Goal: Information Seeking & Learning: Learn about a topic

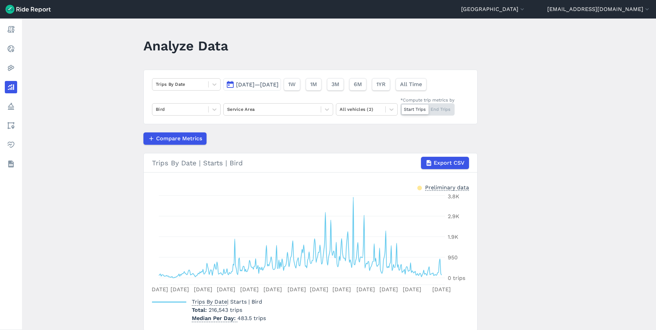
scroll to position [26, 0]
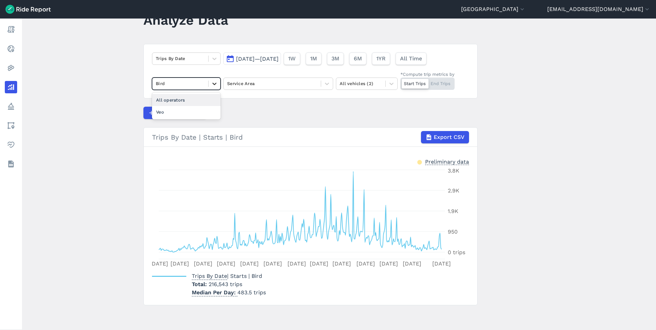
click at [212, 85] on icon at bounding box center [214, 83] width 7 height 7
click at [194, 112] on div "Veo" at bounding box center [186, 112] width 69 height 12
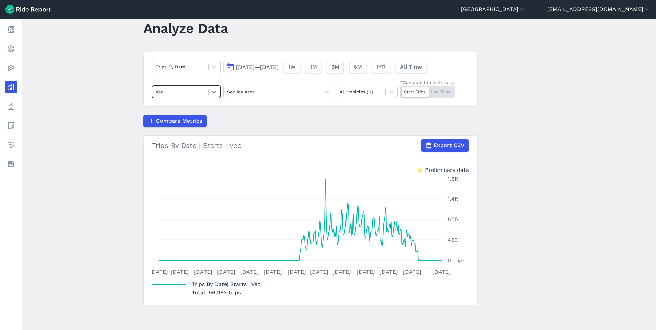
scroll to position [17, 0]
click at [279, 69] on span "[DATE]—[DATE]" at bounding box center [257, 67] width 43 height 7
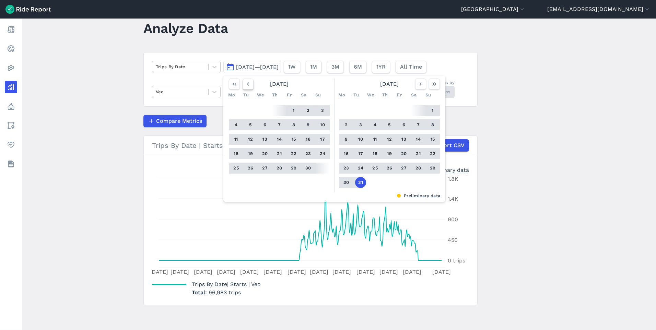
click at [246, 84] on icon "button" at bounding box center [248, 84] width 7 height 7
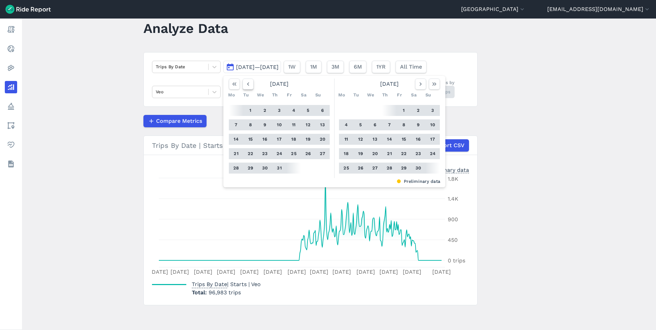
click at [246, 84] on icon "button" at bounding box center [248, 84] width 7 height 7
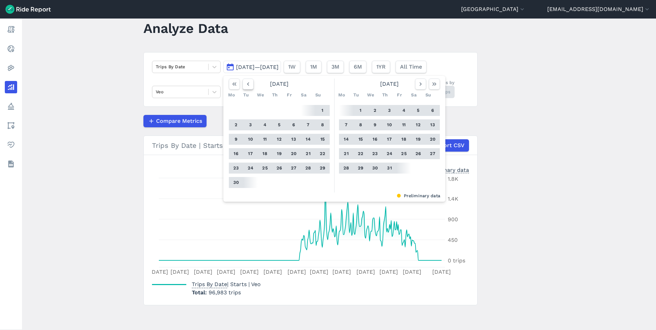
click at [246, 84] on icon "button" at bounding box center [248, 84] width 7 height 7
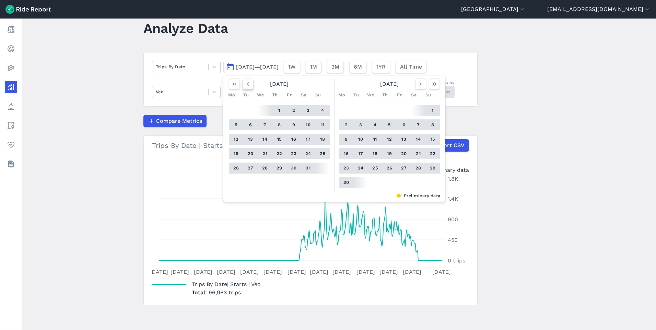
click at [246, 84] on icon "button" at bounding box center [248, 84] width 7 height 7
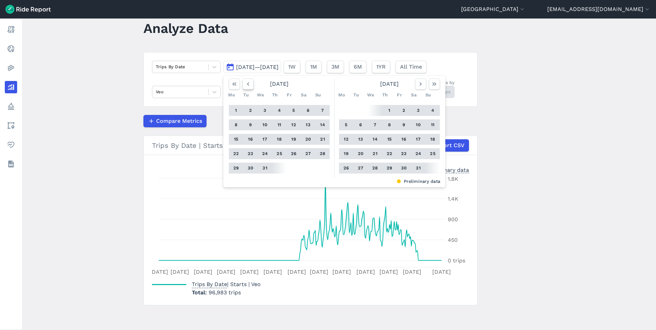
click at [246, 84] on icon "button" at bounding box center [248, 84] width 7 height 7
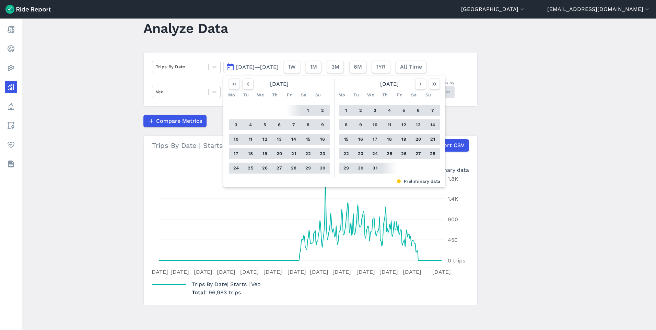
click at [308, 109] on button "1" at bounding box center [308, 110] width 11 height 11
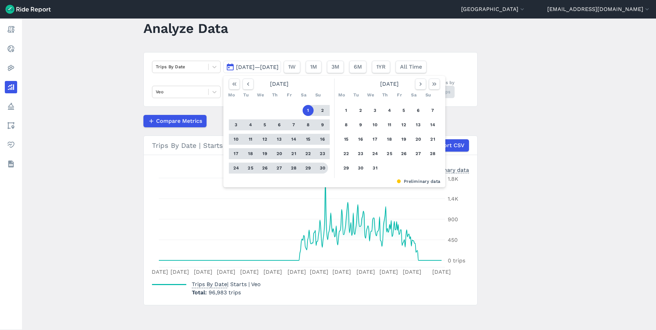
click at [320, 169] on button "30" at bounding box center [322, 168] width 11 height 11
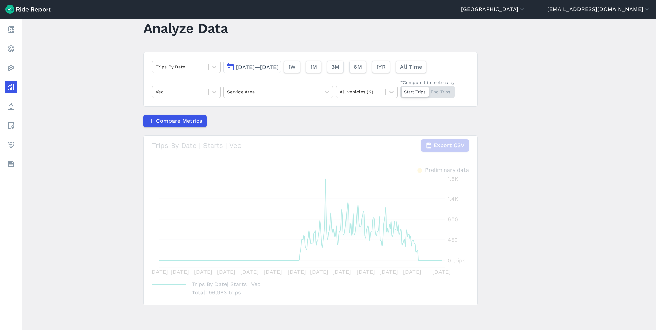
scroll to position [11, 0]
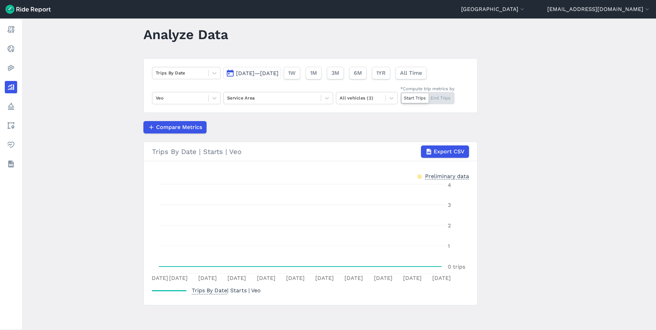
click at [279, 72] on span "[DATE]—[DATE]" at bounding box center [257, 73] width 43 height 7
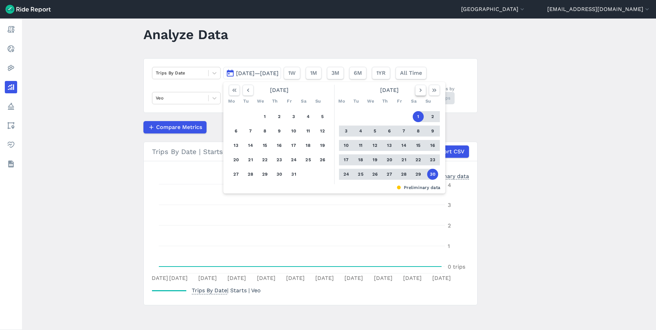
click at [420, 93] on icon "button" at bounding box center [420, 90] width 7 height 7
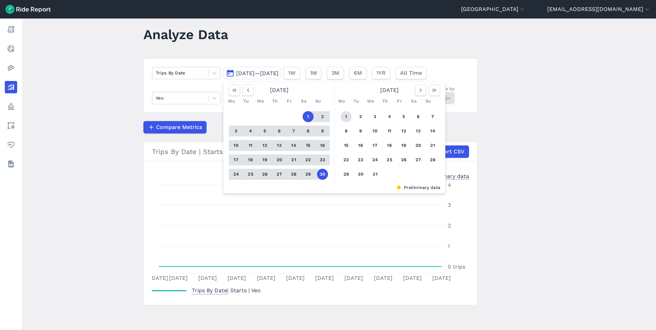
click at [346, 114] on button "1" at bounding box center [346, 116] width 11 height 11
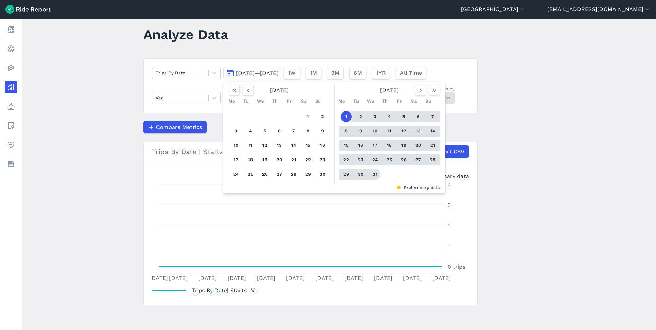
click at [374, 174] on button "31" at bounding box center [374, 174] width 11 height 11
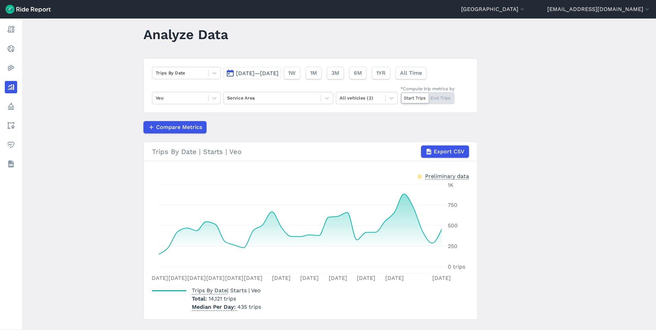
click at [279, 75] on span "[DATE]—[DATE]" at bounding box center [257, 73] width 43 height 7
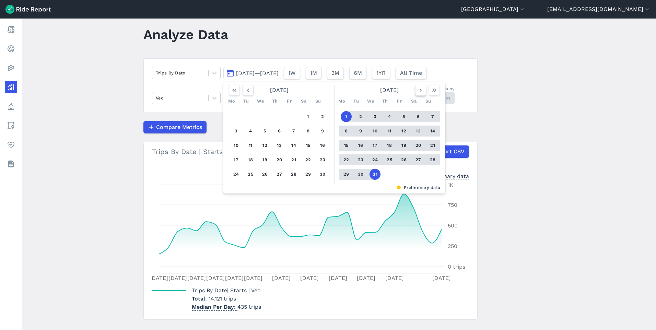
click at [418, 91] on icon "button" at bounding box center [420, 90] width 7 height 7
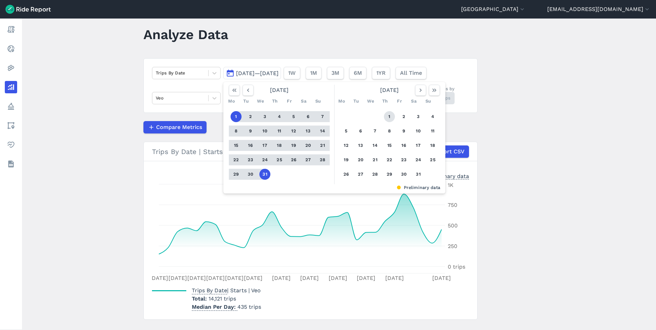
click at [388, 115] on button "1" at bounding box center [389, 116] width 11 height 11
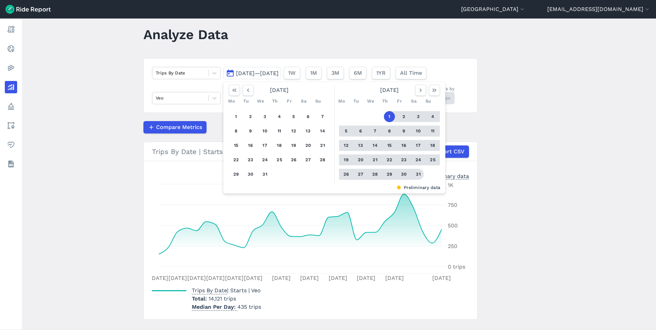
click at [418, 173] on button "31" at bounding box center [418, 174] width 11 height 11
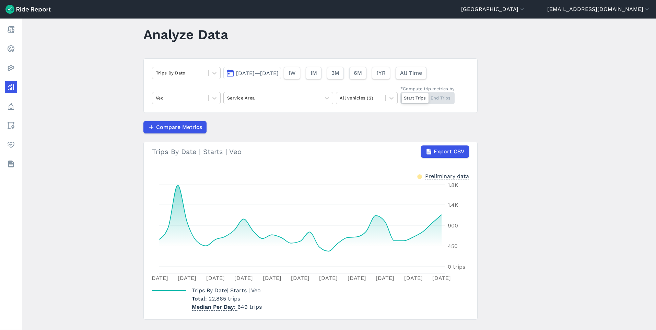
drag, startPoint x: 264, startPoint y: 71, endPoint x: 298, endPoint y: 80, distance: 35.1
click at [264, 70] on span "[DATE]—[DATE]" at bounding box center [257, 73] width 43 height 7
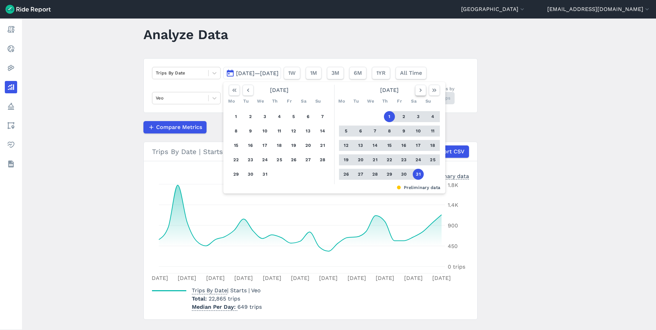
click at [420, 91] on use "button" at bounding box center [421, 89] width 2 height 3
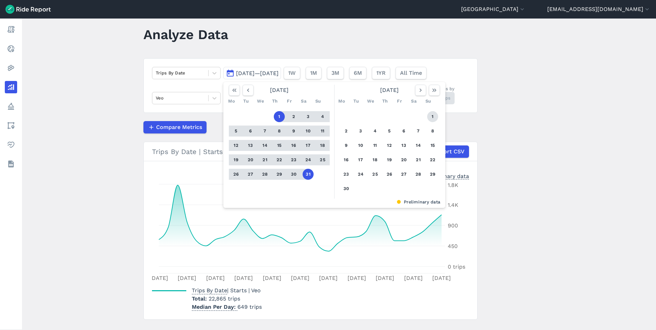
click at [433, 118] on button "1" at bounding box center [432, 116] width 11 height 11
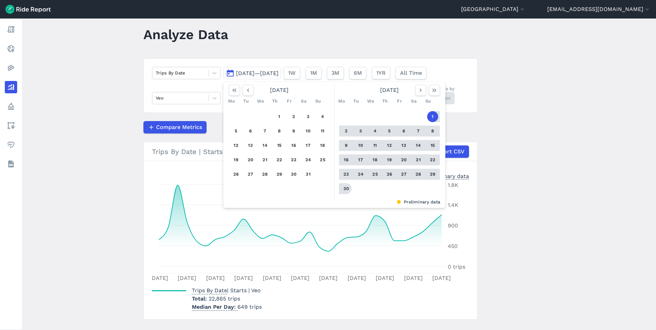
click at [347, 188] on button "30" at bounding box center [346, 188] width 11 height 11
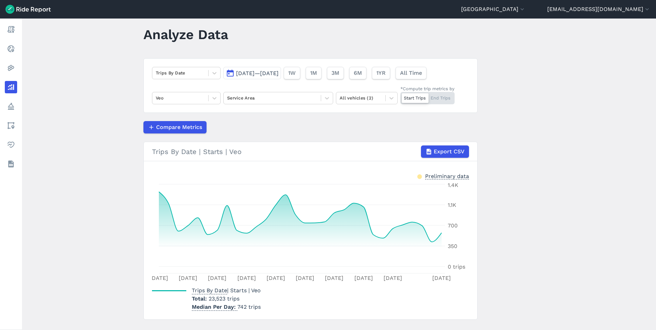
drag, startPoint x: 259, startPoint y: 74, endPoint x: 265, endPoint y: 74, distance: 6.2
click at [259, 74] on span "[DATE]—[DATE]" at bounding box center [257, 73] width 43 height 7
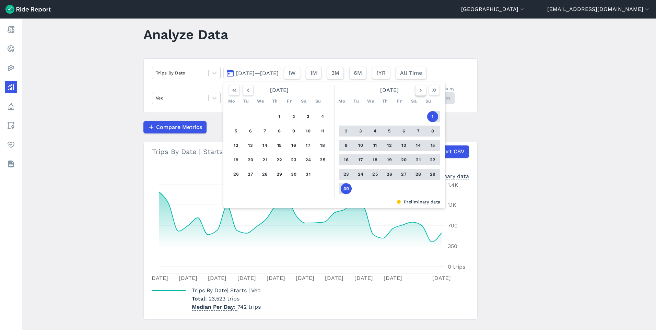
click at [423, 93] on button "button" at bounding box center [420, 90] width 11 height 11
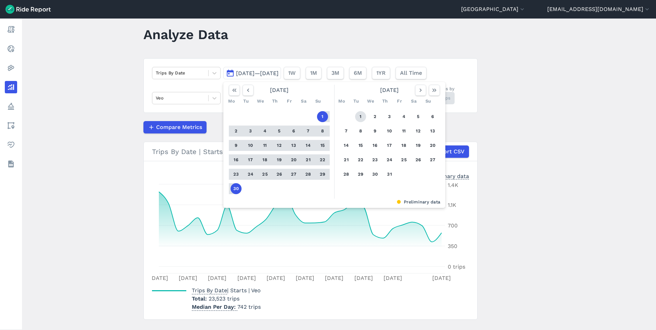
click at [360, 115] on button "1" at bounding box center [360, 116] width 11 height 11
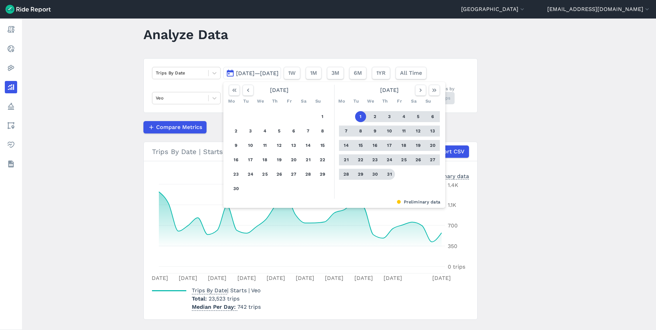
click at [392, 175] on button "31" at bounding box center [389, 174] width 11 height 11
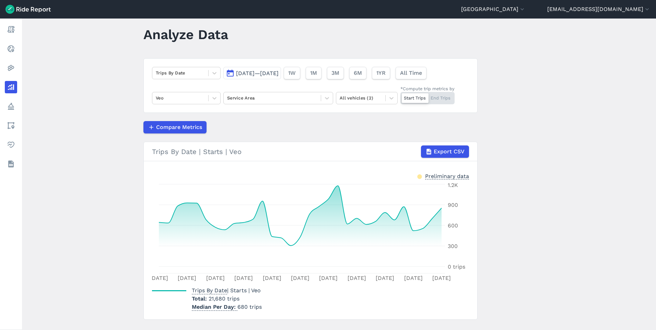
click at [270, 74] on span "[DATE]—[DATE]" at bounding box center [257, 73] width 43 height 7
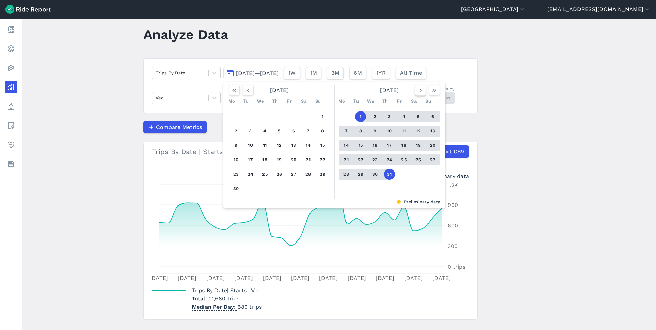
click at [417, 91] on icon "button" at bounding box center [420, 90] width 7 height 7
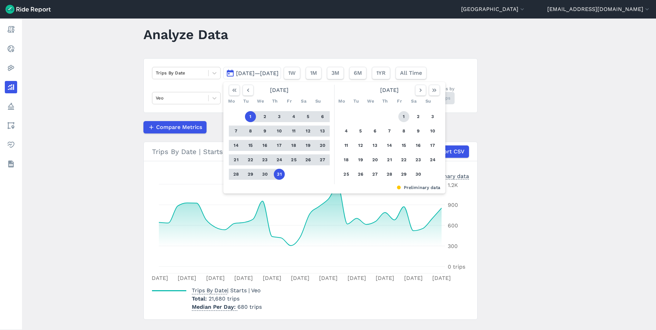
click at [402, 114] on button "1" at bounding box center [403, 116] width 11 height 11
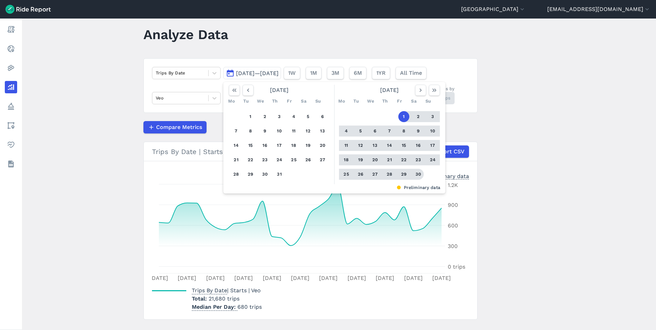
click at [418, 175] on button "30" at bounding box center [418, 174] width 11 height 11
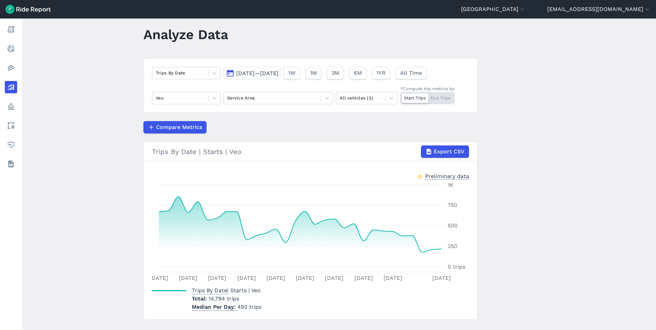
drag, startPoint x: 285, startPoint y: 73, endPoint x: 290, endPoint y: 74, distance: 4.9
click at [279, 73] on span "[DATE]—[DATE]" at bounding box center [257, 73] width 43 height 7
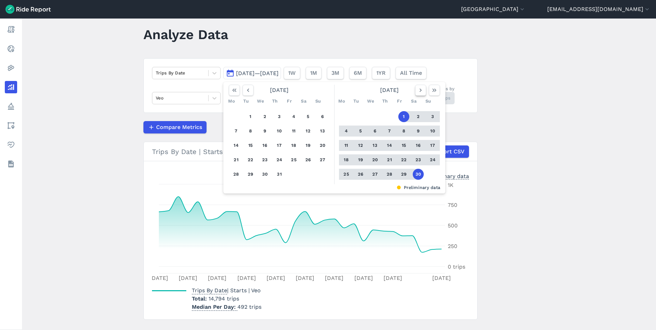
click at [422, 92] on icon "button" at bounding box center [420, 90] width 7 height 7
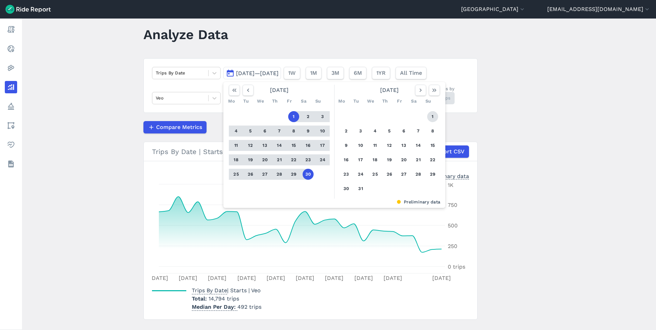
click at [436, 115] on button "1" at bounding box center [432, 116] width 11 height 11
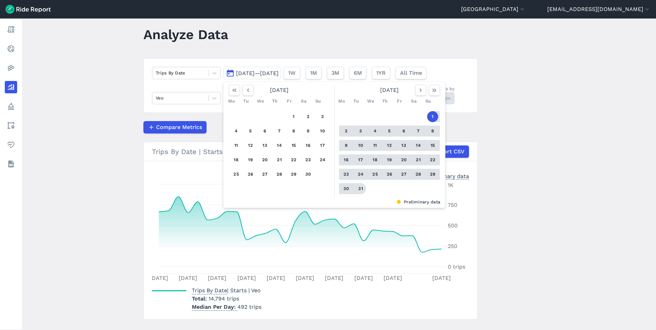
click at [357, 189] on button "31" at bounding box center [360, 188] width 11 height 11
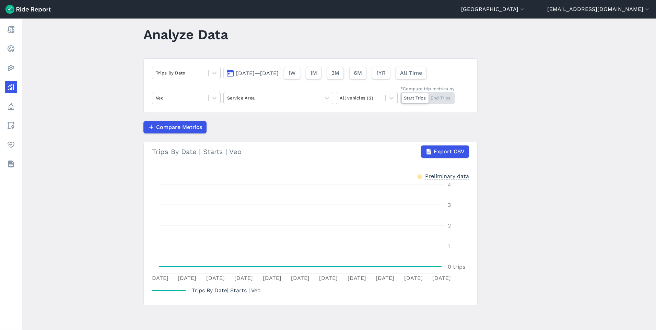
click at [279, 77] on button "[DATE]—[DATE]" at bounding box center [252, 73] width 58 height 12
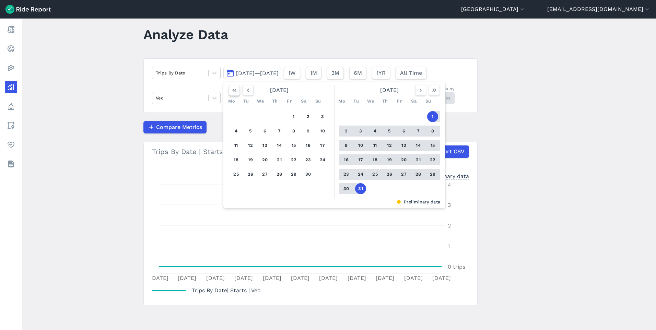
click at [234, 92] on icon "button" at bounding box center [234, 90] width 7 height 7
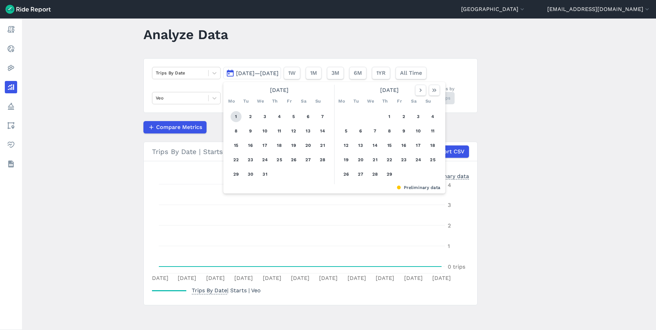
click at [233, 116] on button "1" at bounding box center [236, 116] width 11 height 11
click at [435, 90] on use "button" at bounding box center [434, 89] width 4 height 3
click at [235, 90] on icon "button" at bounding box center [234, 90] width 7 height 7
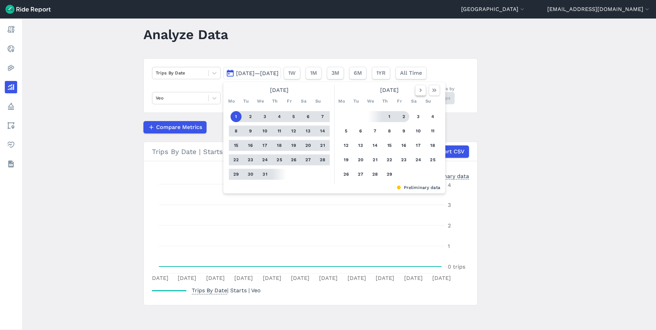
click at [420, 88] on icon "button" at bounding box center [420, 90] width 7 height 7
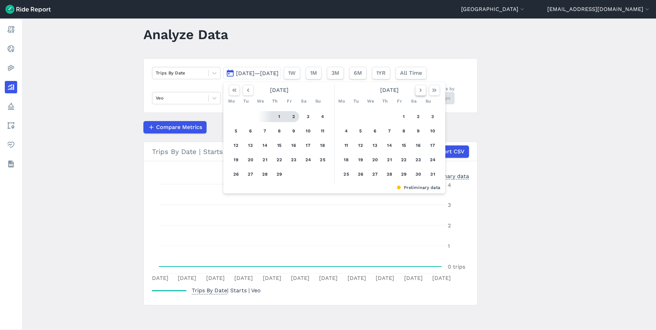
click at [420, 88] on icon "button" at bounding box center [420, 90] width 7 height 7
click at [420, 89] on icon "button" at bounding box center [420, 90] width 7 height 7
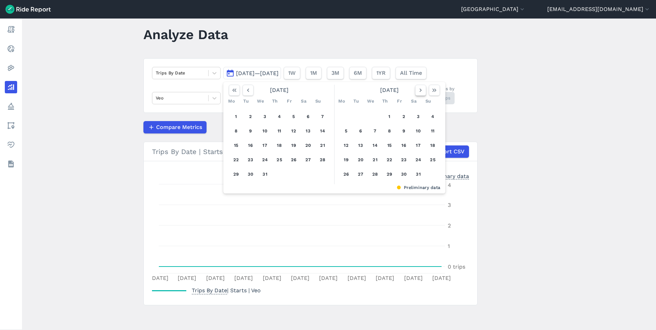
click at [420, 89] on icon "button" at bounding box center [420, 90] width 7 height 7
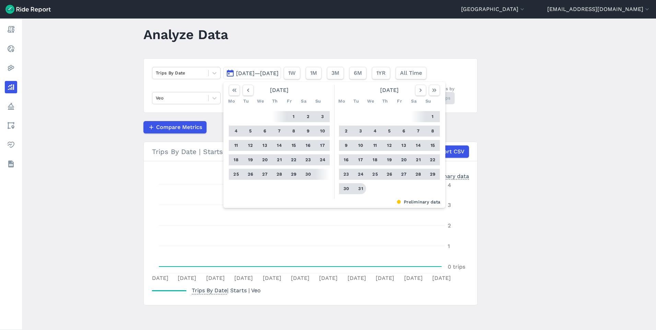
click at [361, 189] on button "31" at bounding box center [360, 188] width 11 height 11
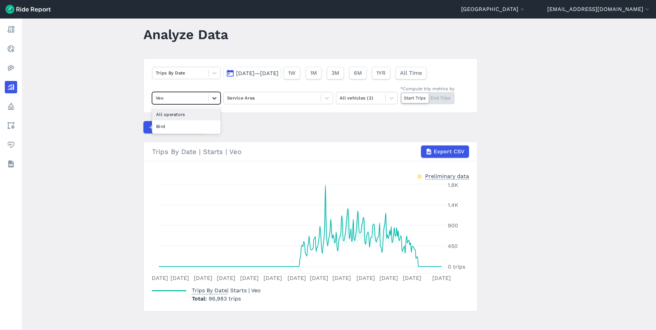
click at [209, 99] on div at bounding box center [215, 98] width 12 height 12
click at [187, 114] on div "All operators" at bounding box center [186, 114] width 69 height 12
